Goal: Information Seeking & Learning: Find specific fact

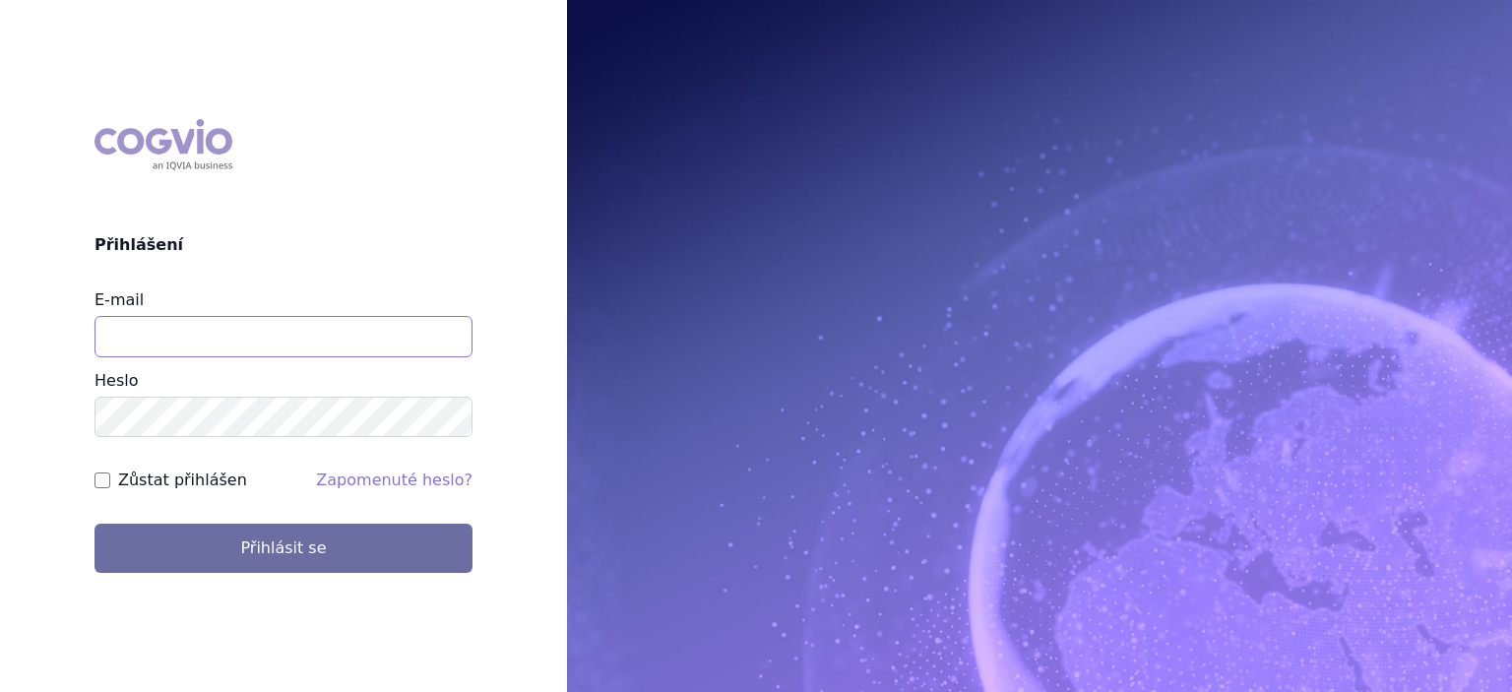
click at [265, 350] on input "E-mail" at bounding box center [284, 336] width 378 height 41
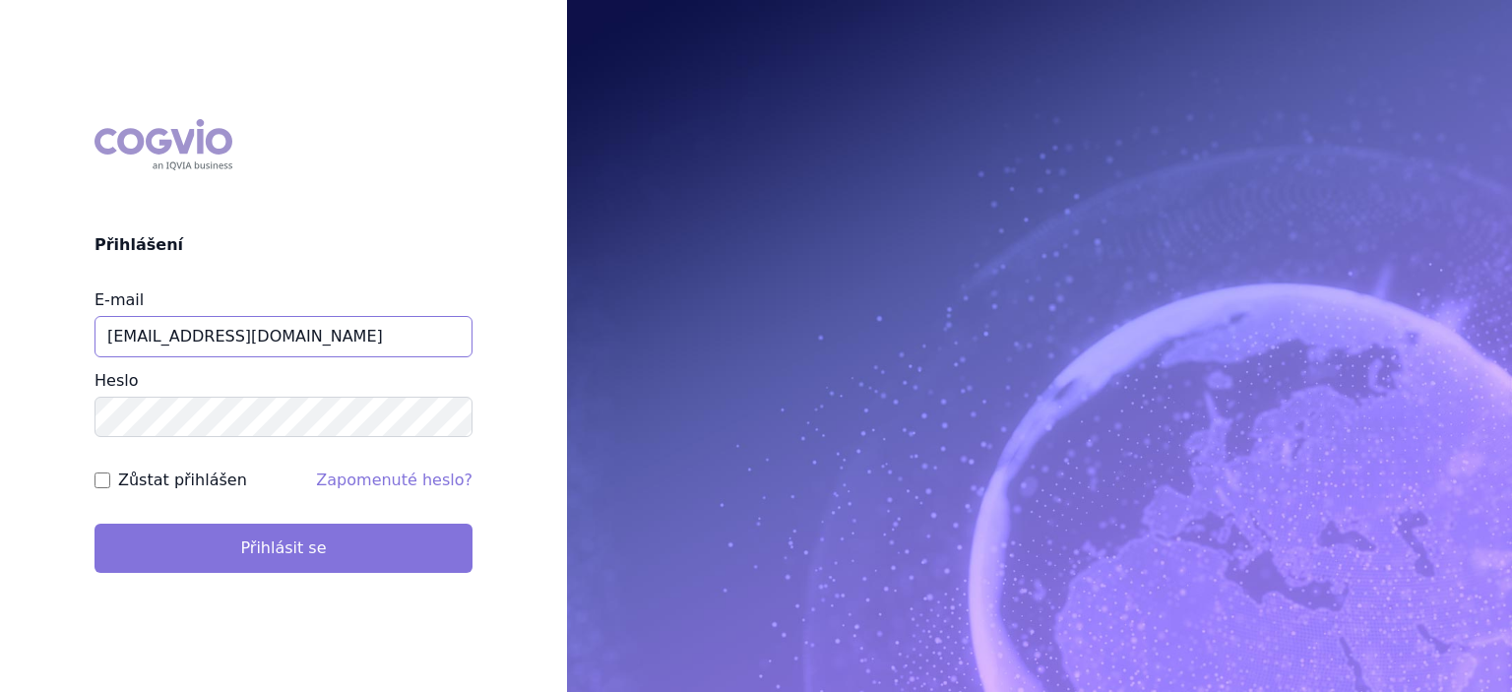
type input "jiri.sterba2@vzp.cz"
click at [286, 555] on button "Přihlásit se" at bounding box center [284, 548] width 378 height 49
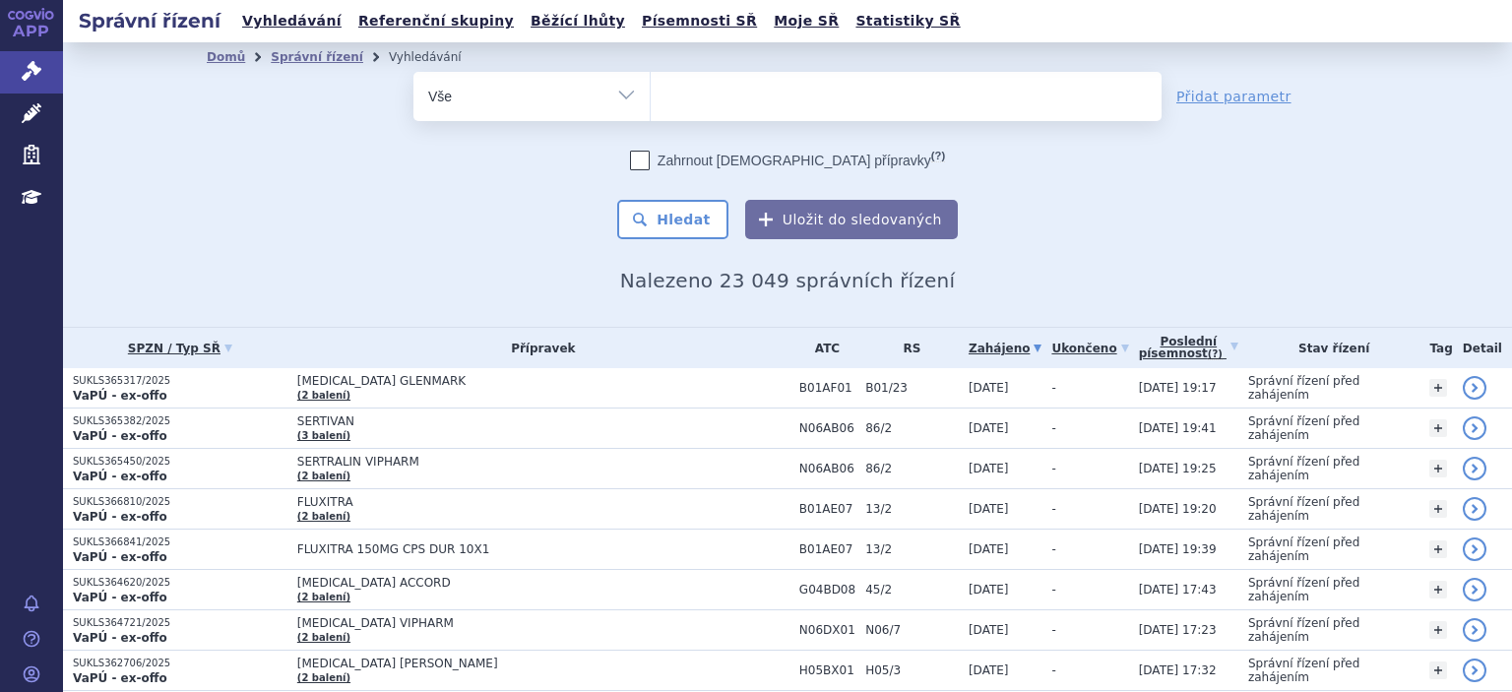
click at [949, 94] on ul at bounding box center [906, 92] width 511 height 41
click at [651, 94] on select at bounding box center [650, 95] width 1 height 49
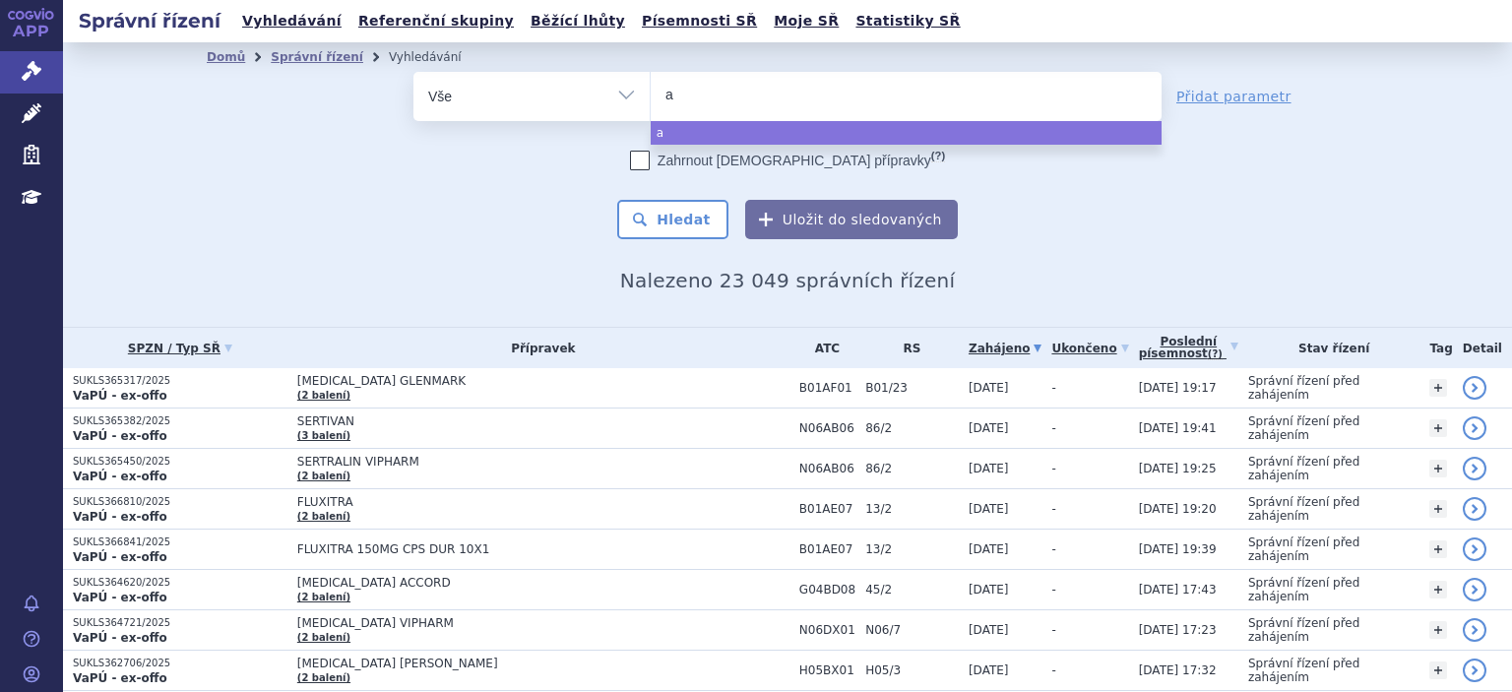
type input "ak"
type input "aka"
type input "akan"
type input "akant"
type input "akantio"
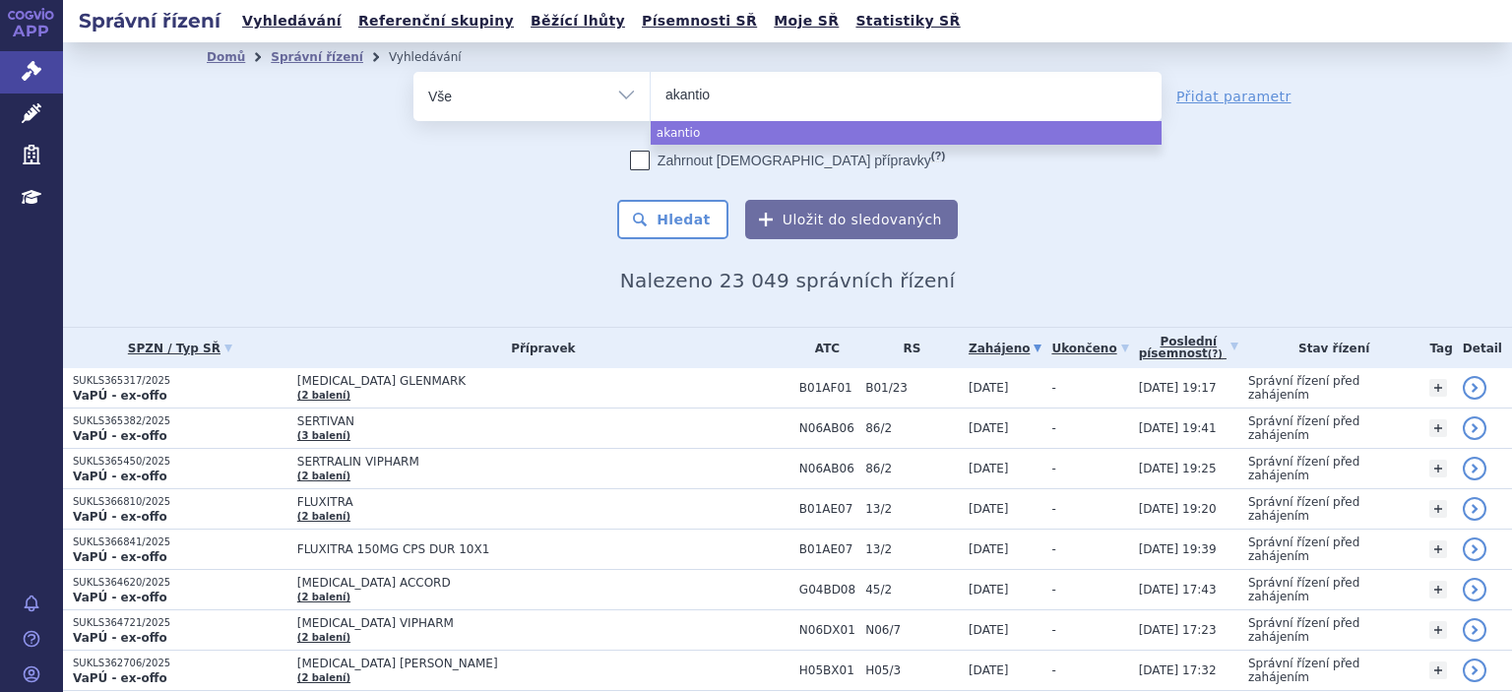
type input "akantior"
select select "akantior"
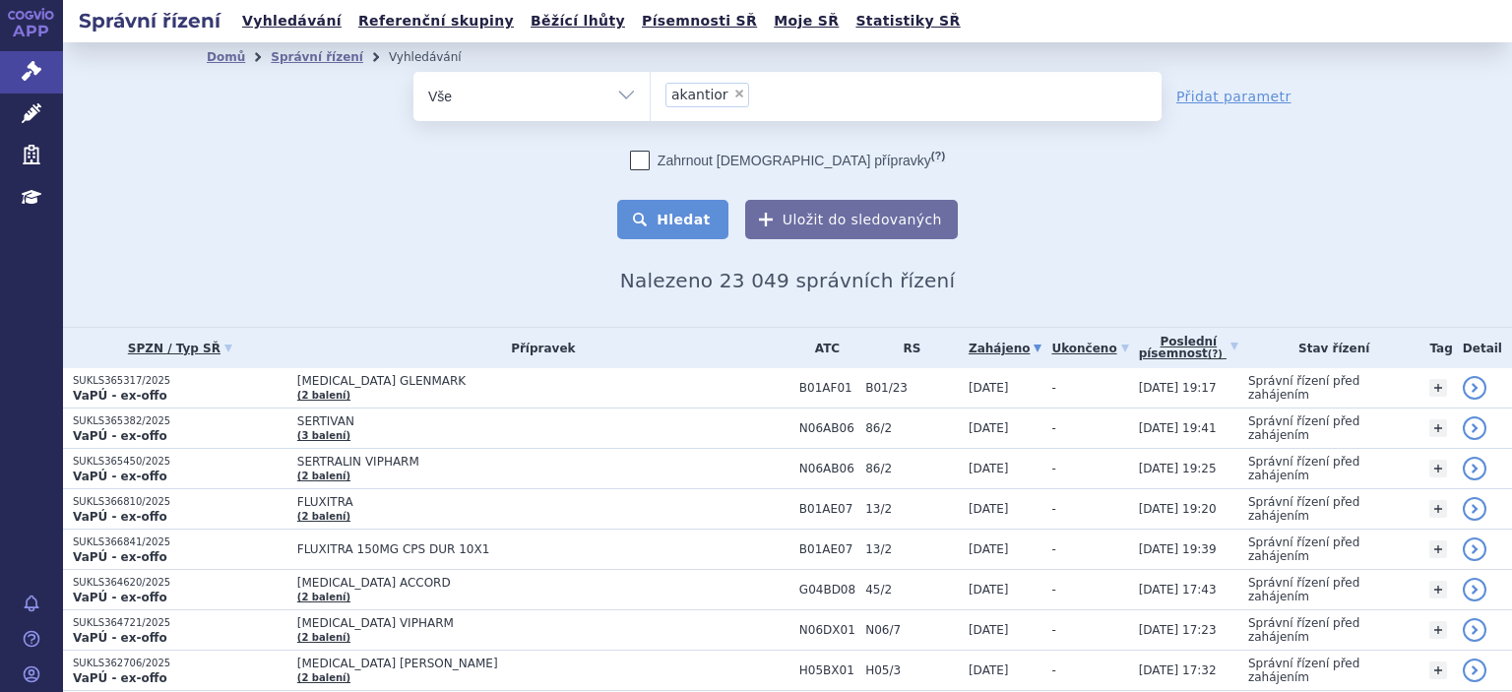
click at [703, 234] on button "Hledat" at bounding box center [672, 219] width 111 height 39
